Goal: Task Accomplishment & Management: Manage account settings

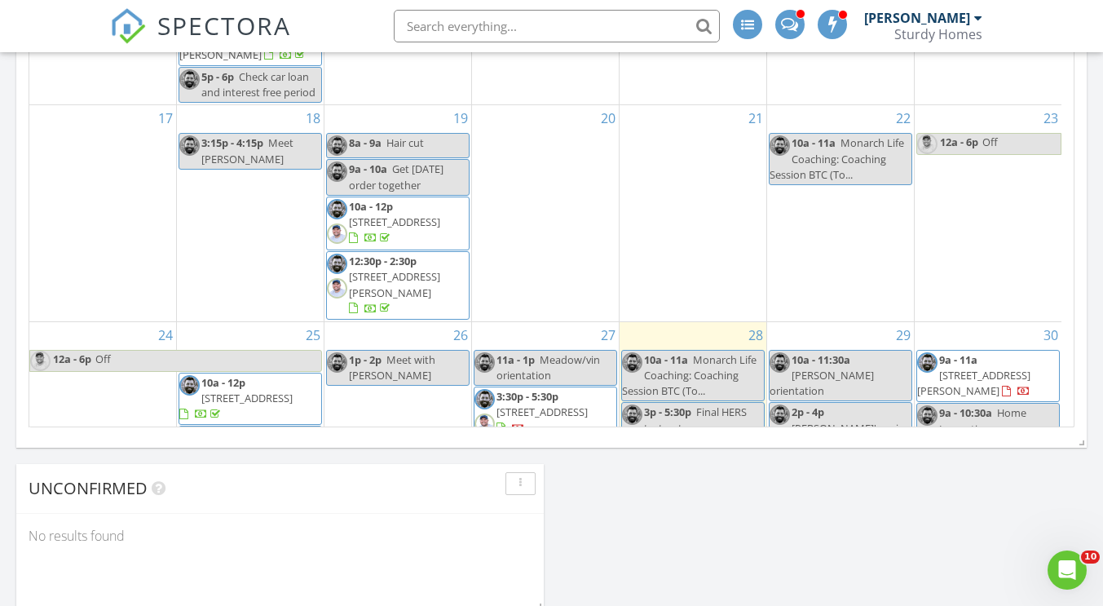
scroll to position [1129, 0]
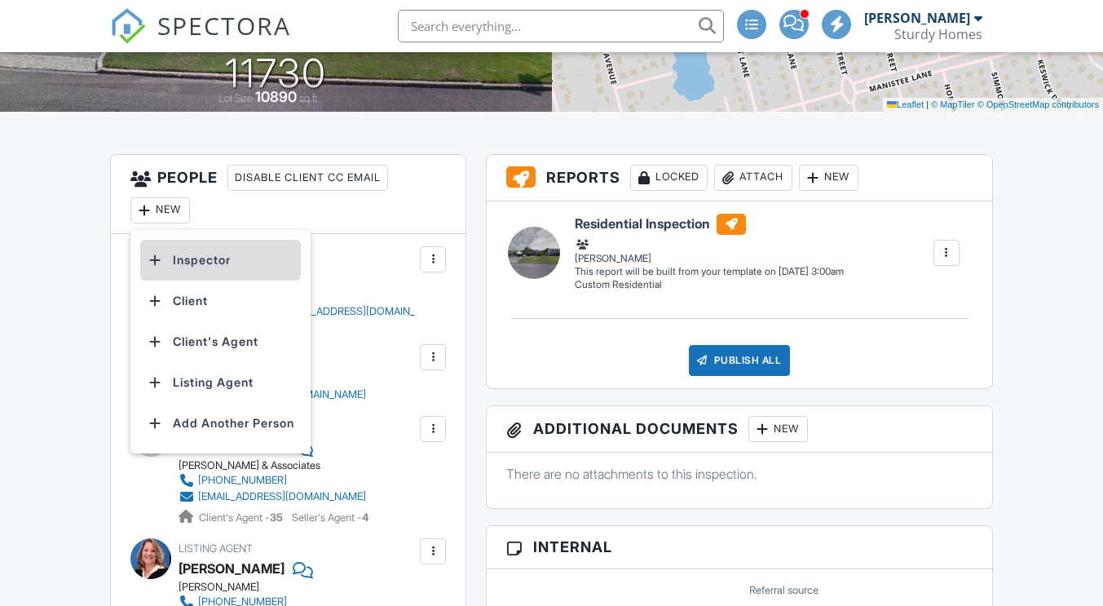
click at [209, 268] on li "Inspector" at bounding box center [220, 260] width 161 height 41
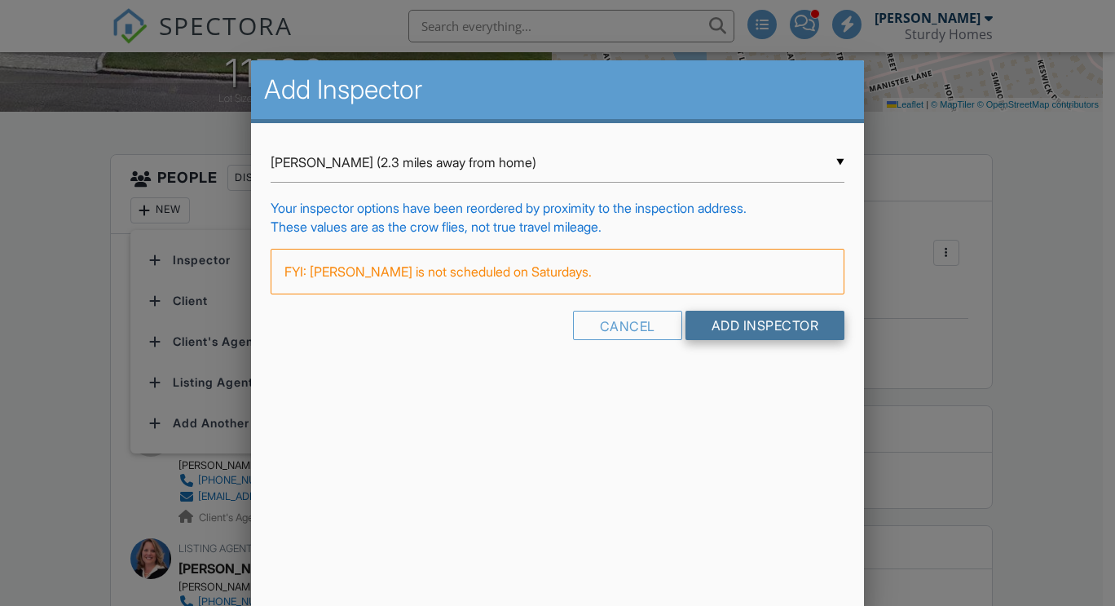
click at [727, 321] on input "Add Inspector" at bounding box center [766, 325] width 160 height 29
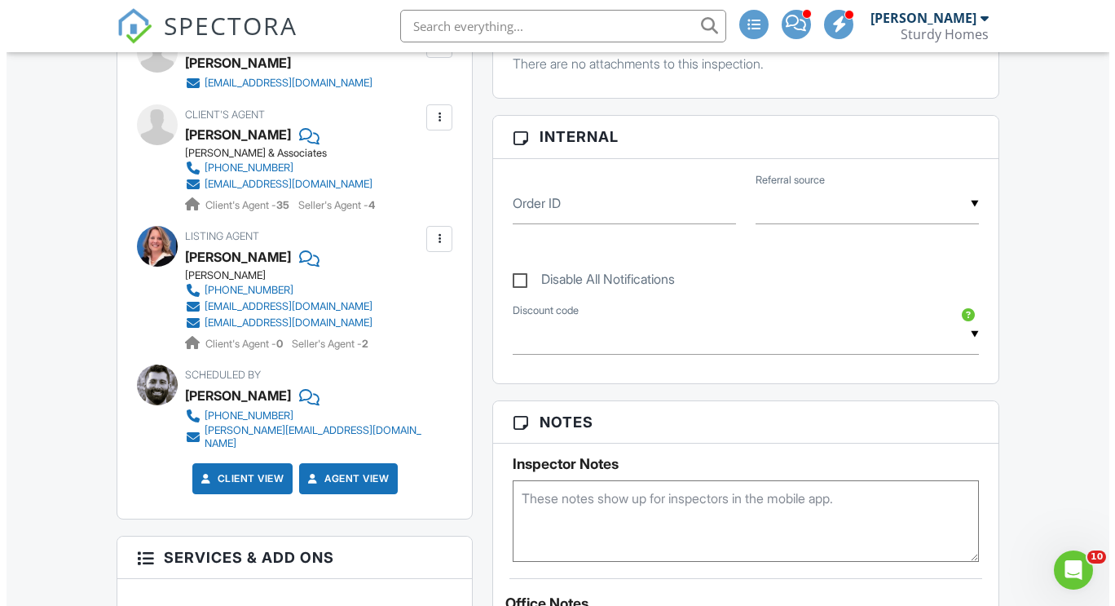
scroll to position [793, 0]
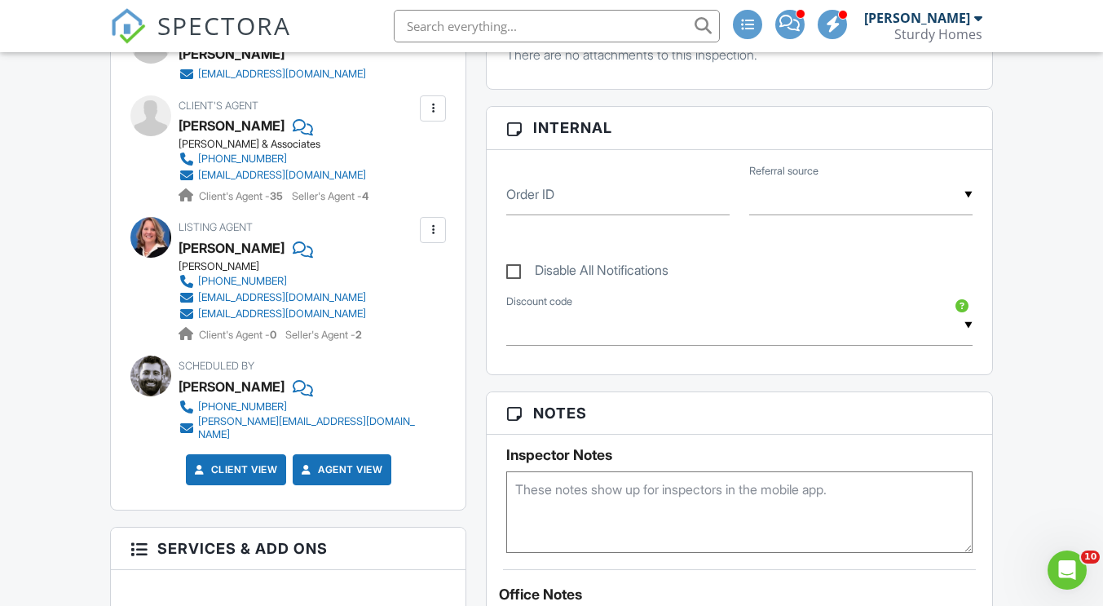
click at [425, 222] on div at bounding box center [433, 230] width 16 height 16
click at [388, 263] on li "Edit" at bounding box center [394, 279] width 83 height 41
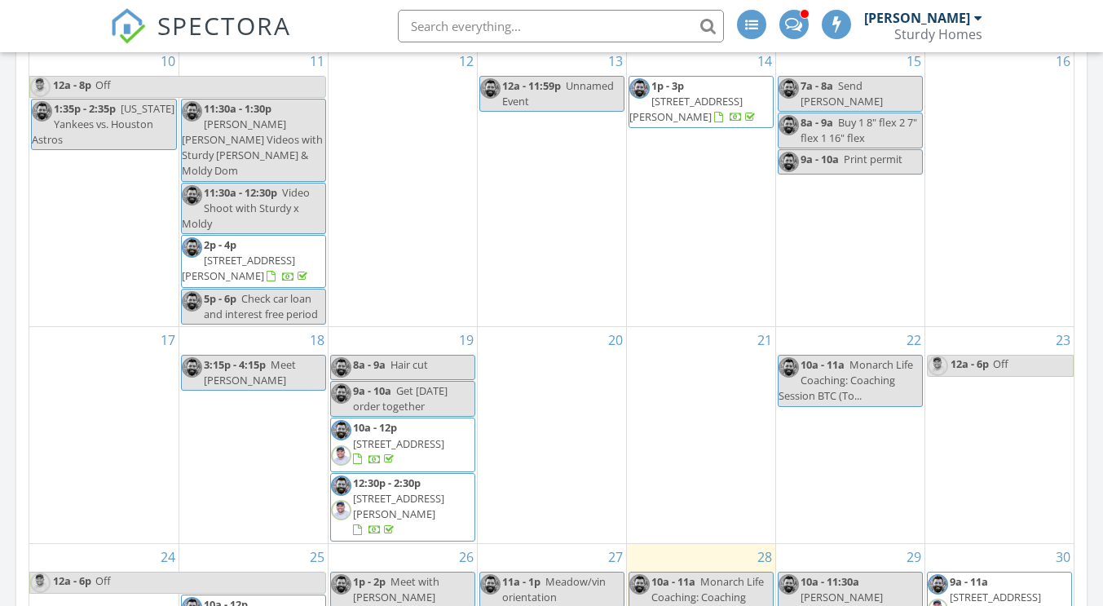
scroll to position [388, 0]
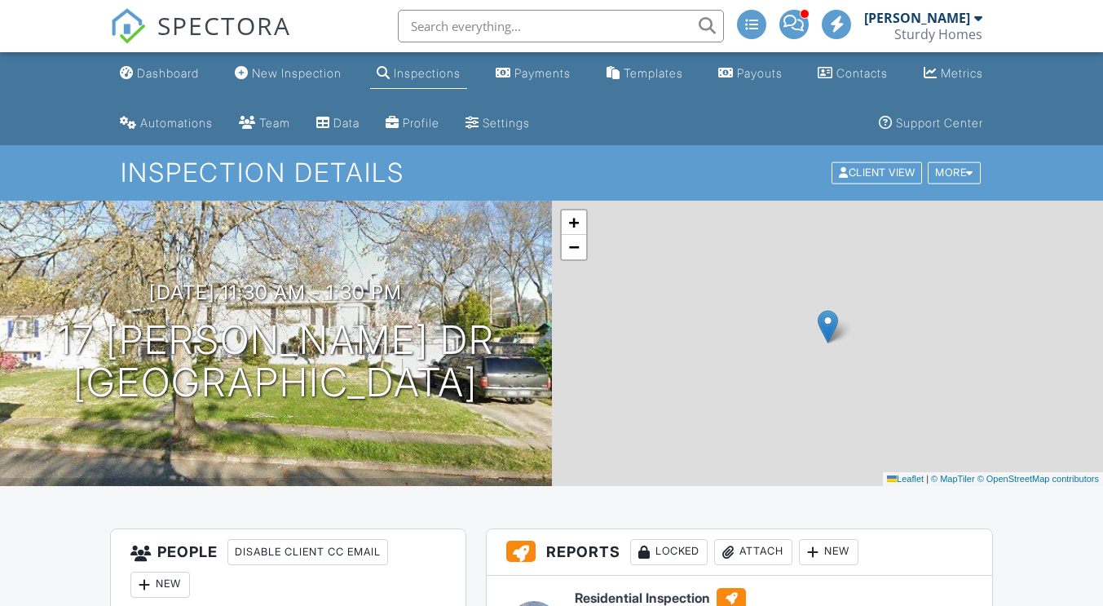
scroll to position [405, 0]
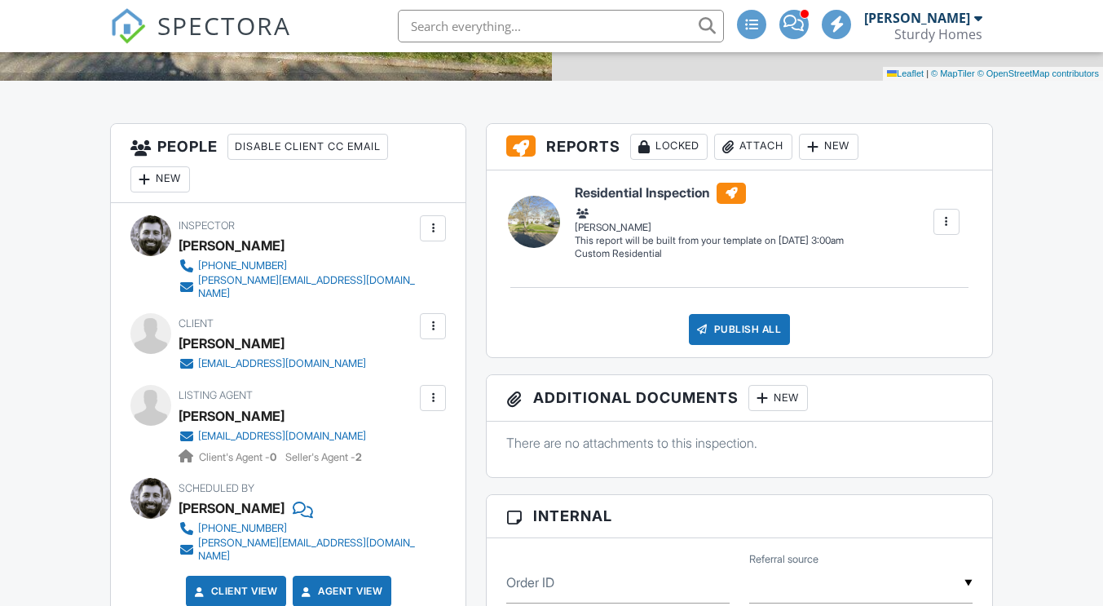
click at [163, 183] on div "New" at bounding box center [160, 179] width 60 height 26
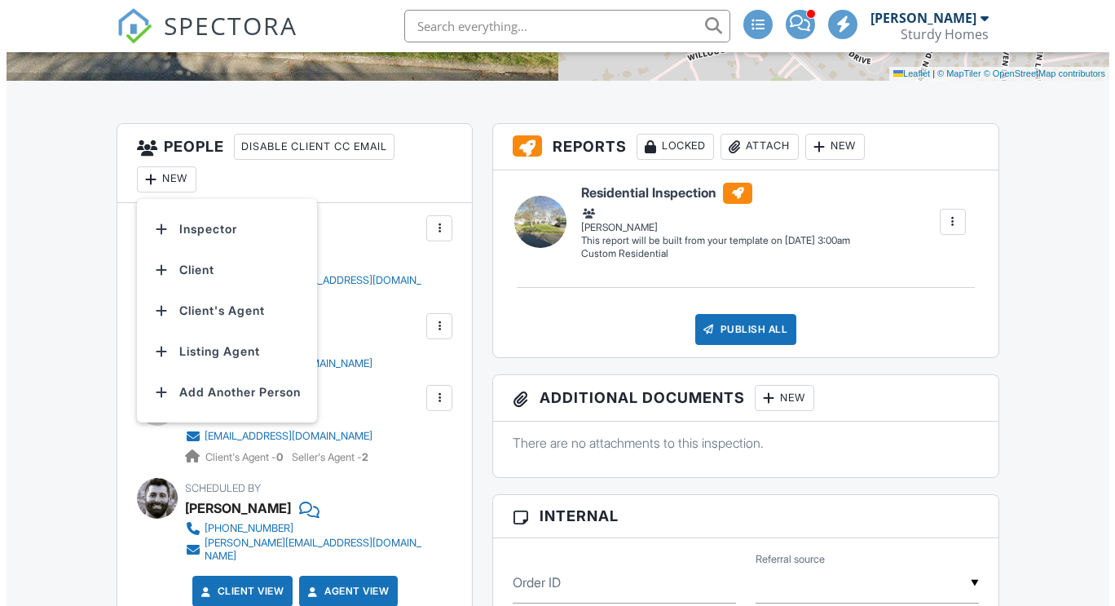
scroll to position [0, 0]
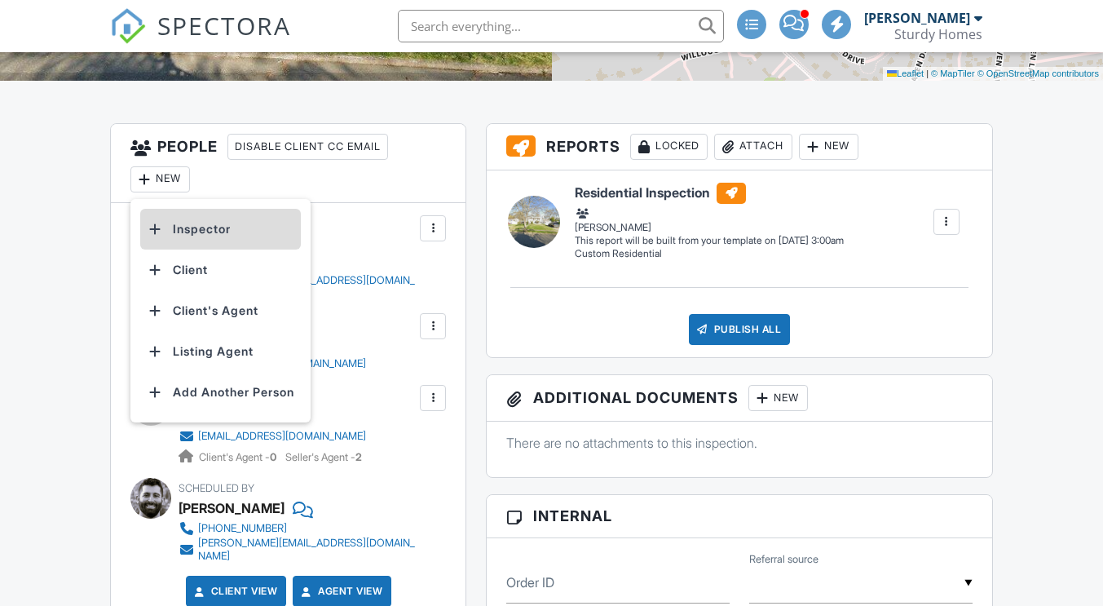
click at [260, 226] on li "Inspector" at bounding box center [220, 229] width 161 height 41
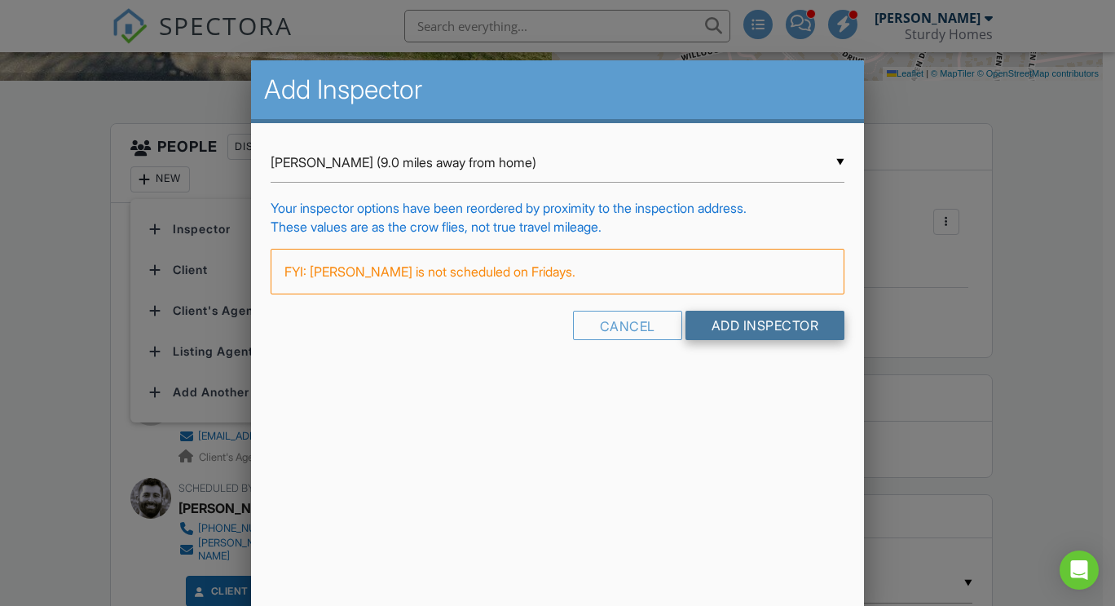
click at [752, 333] on input "Add Inspector" at bounding box center [766, 325] width 160 height 29
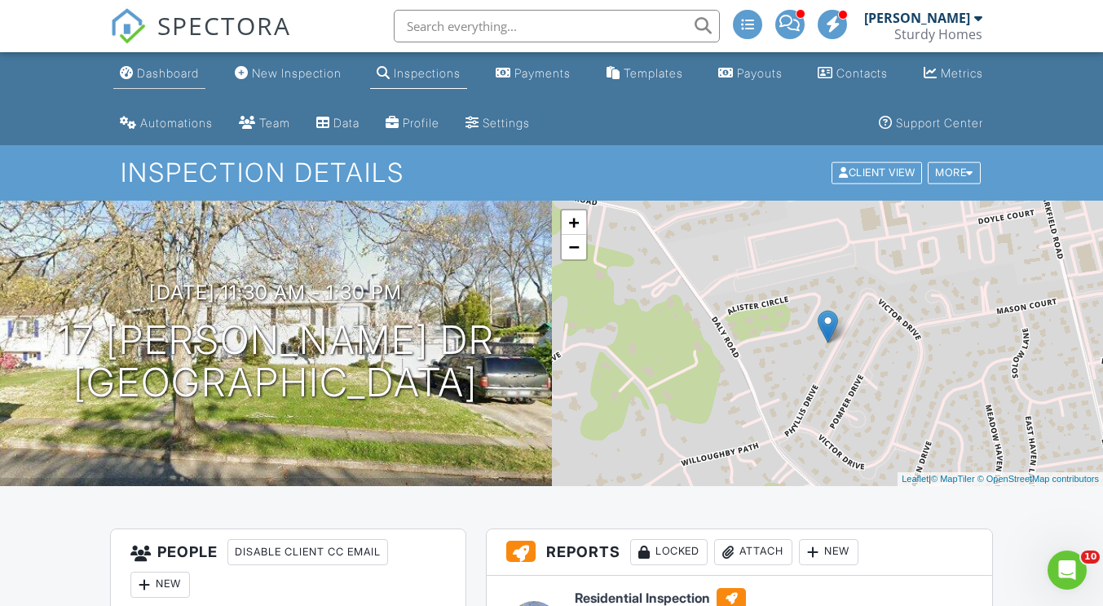
click at [178, 73] on div "Dashboard" at bounding box center [168, 73] width 62 height 14
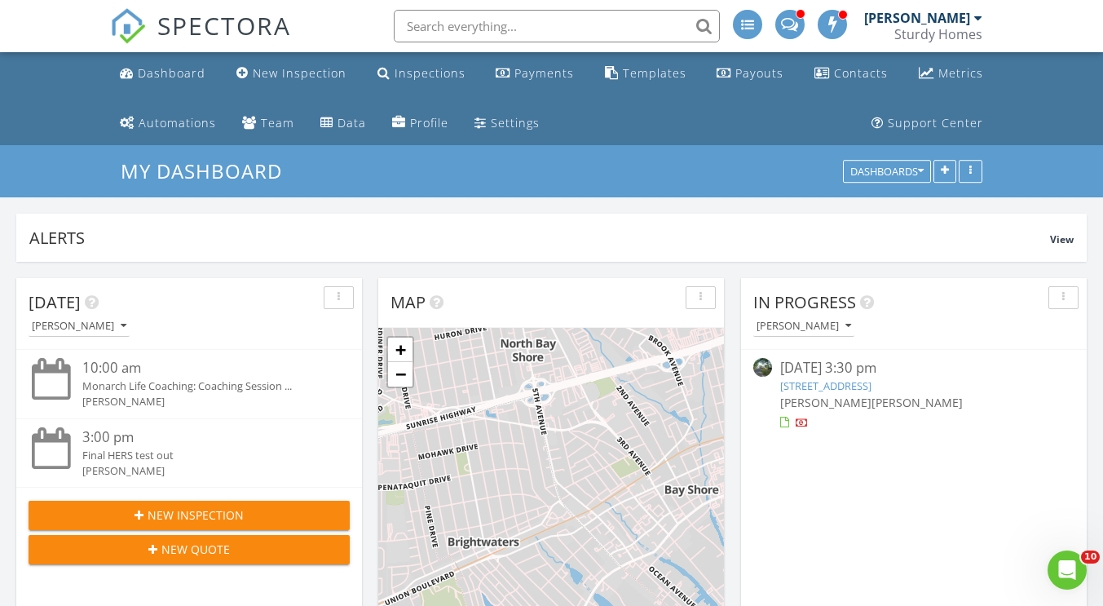
click at [861, 379] on link "75 E Shore Dr, Patchogue, NY 11772" at bounding box center [825, 385] width 91 height 15
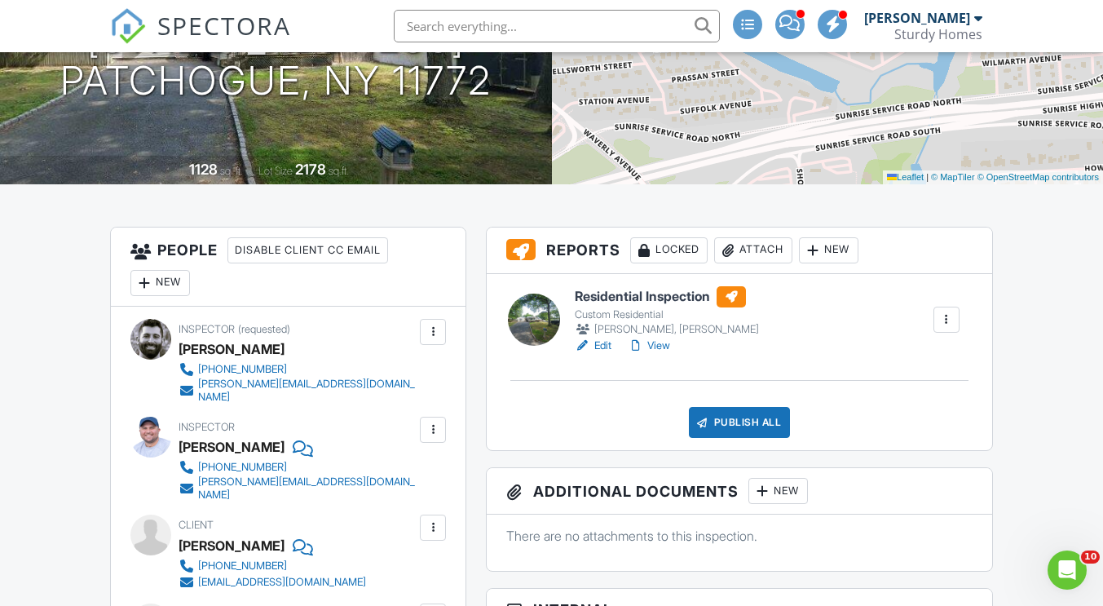
scroll to position [304, 0]
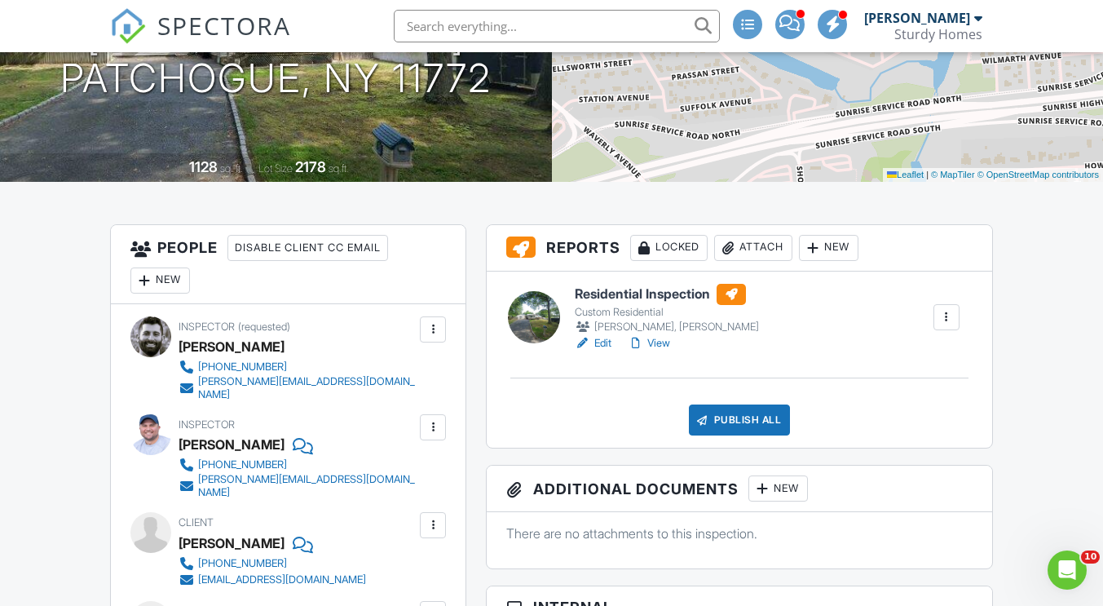
click at [605, 345] on link "Edit" at bounding box center [593, 343] width 37 height 16
